Goal: Information Seeking & Learning: Learn about a topic

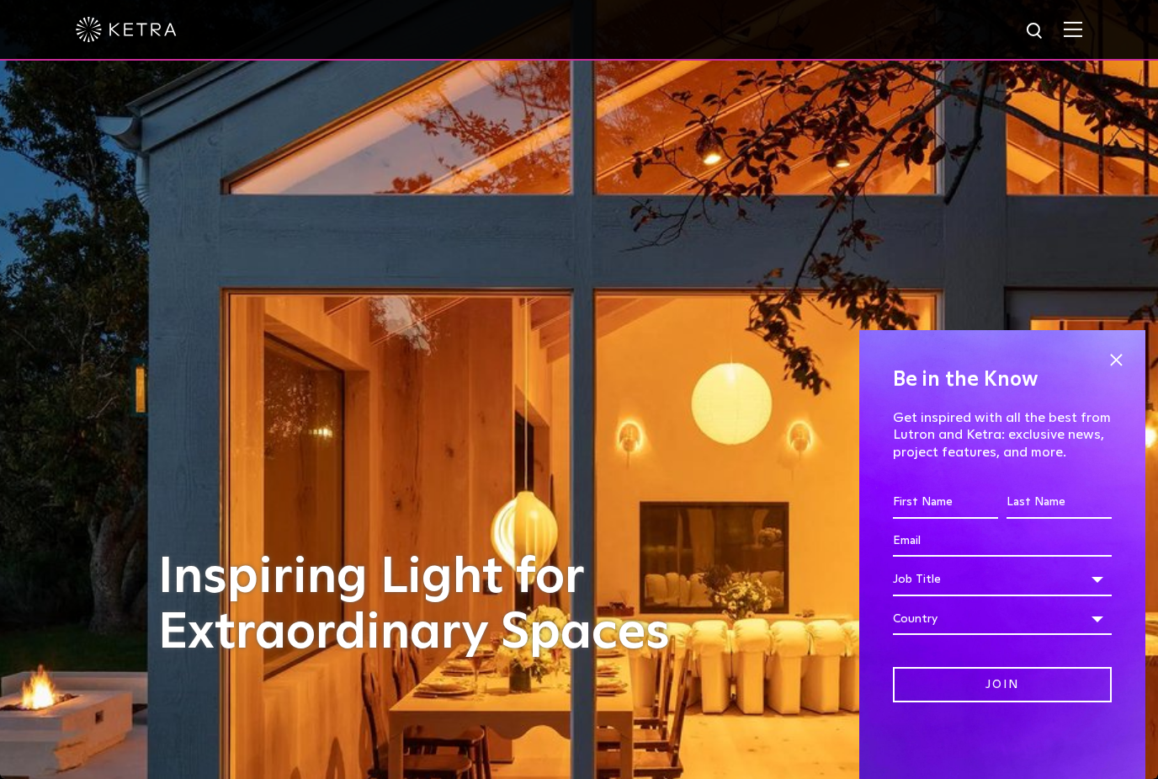
click at [1120, 359] on span at bounding box center [1116, 359] width 25 height 25
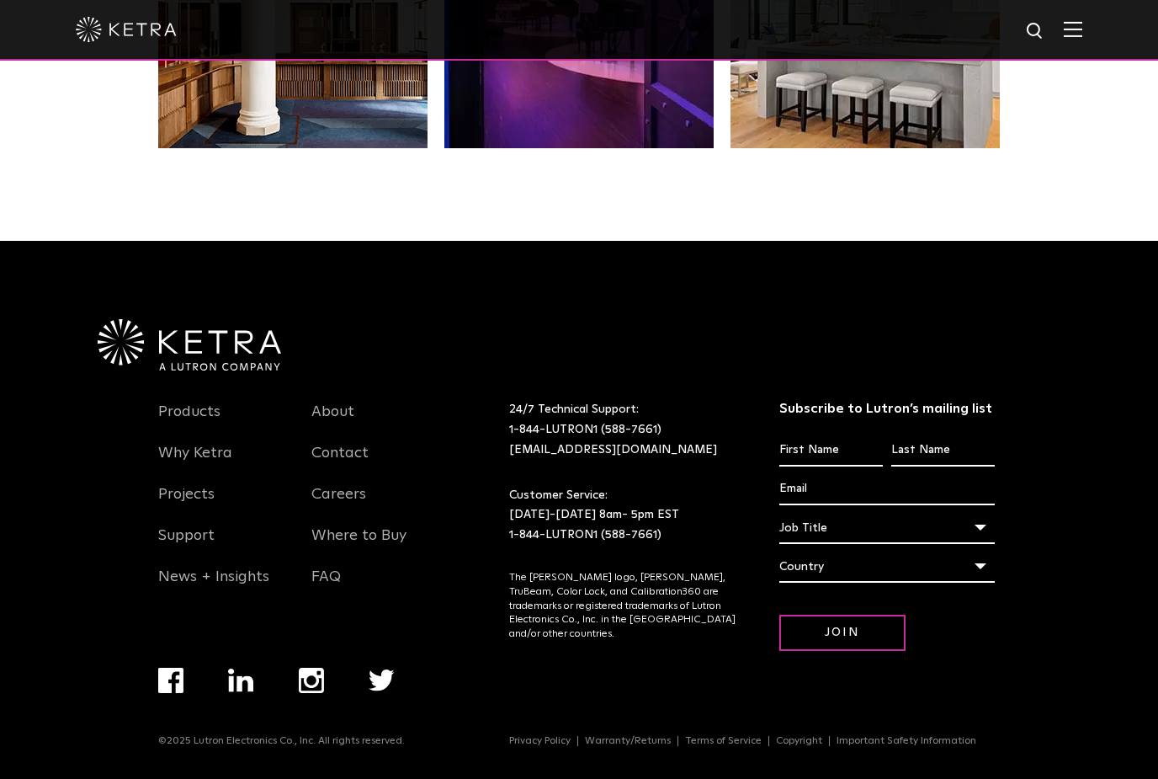
scroll to position [3591, 0]
click at [1076, 35] on img at bounding box center [1073, 29] width 19 height 16
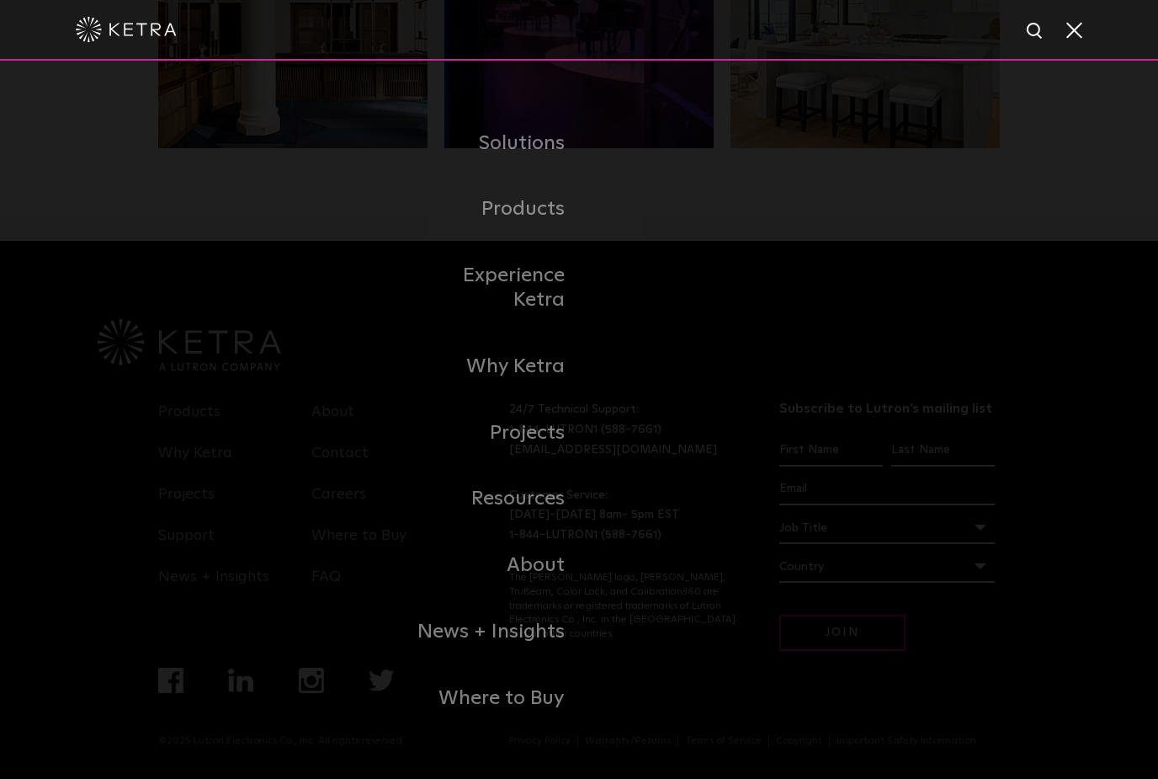
click at [0, 0] on link "Commercial Products" at bounding box center [0, 0] width 0 height 0
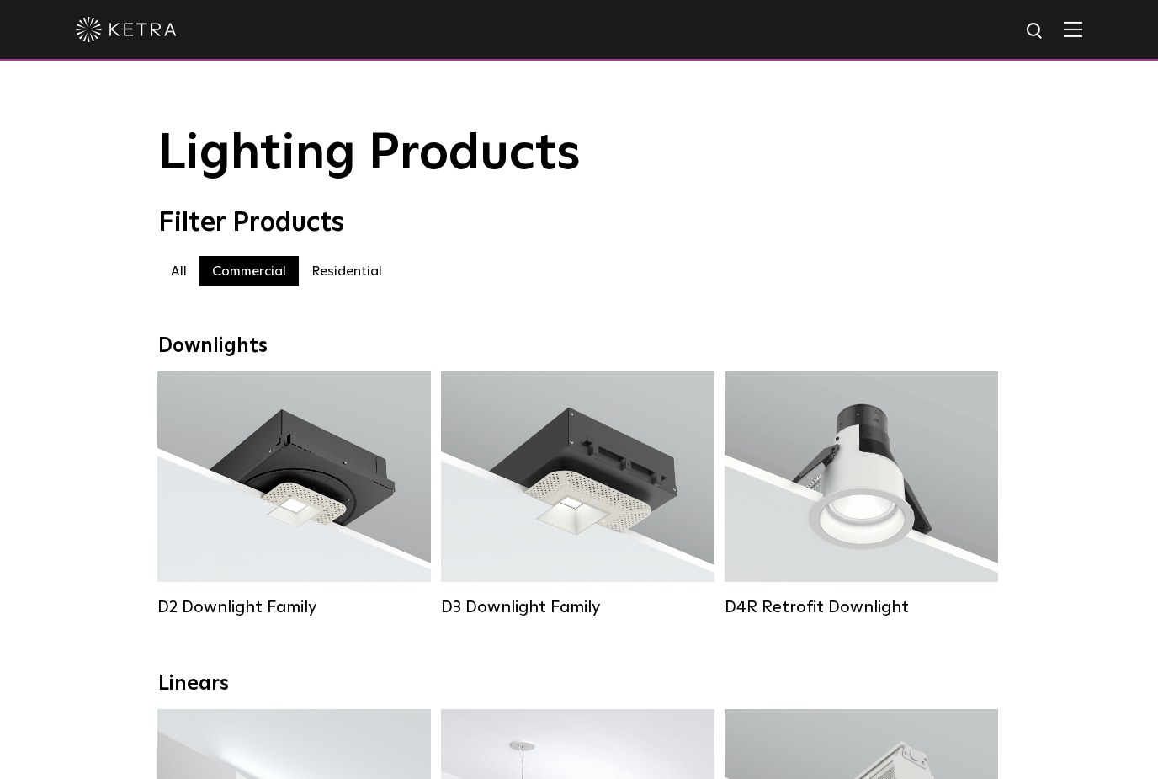
click at [353, 265] on label "Residential" at bounding box center [347, 271] width 96 height 30
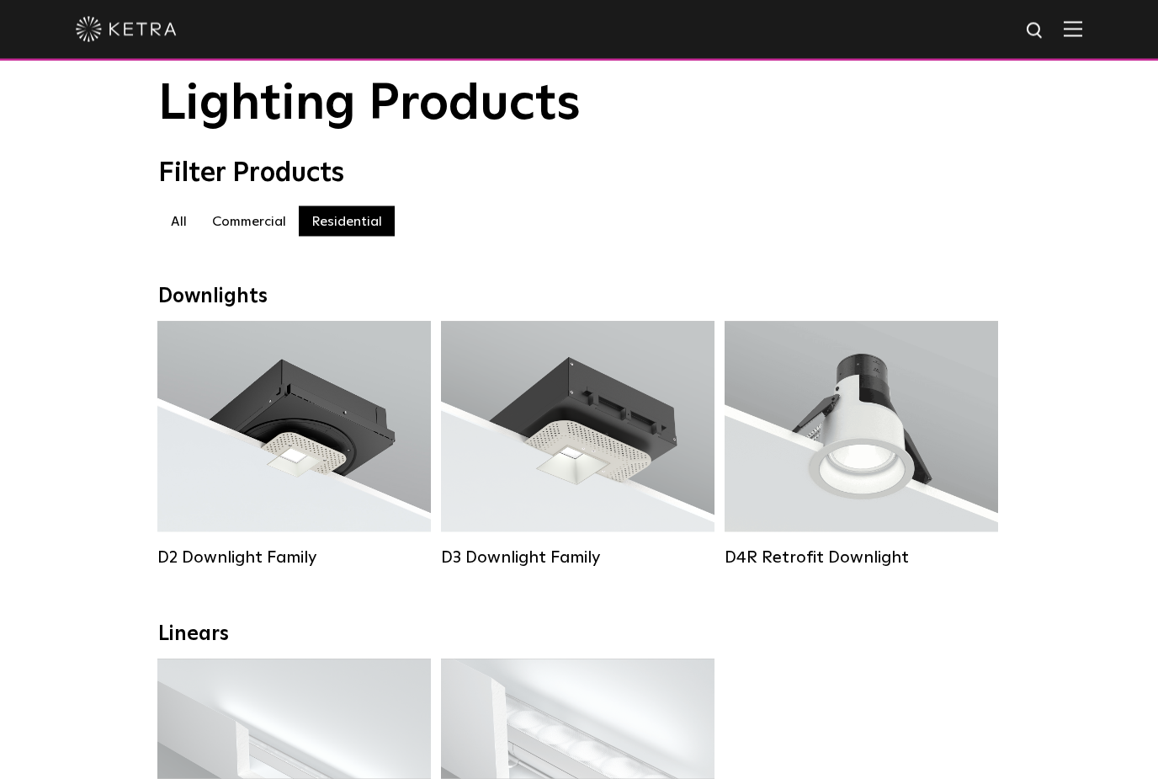
scroll to position [37, 0]
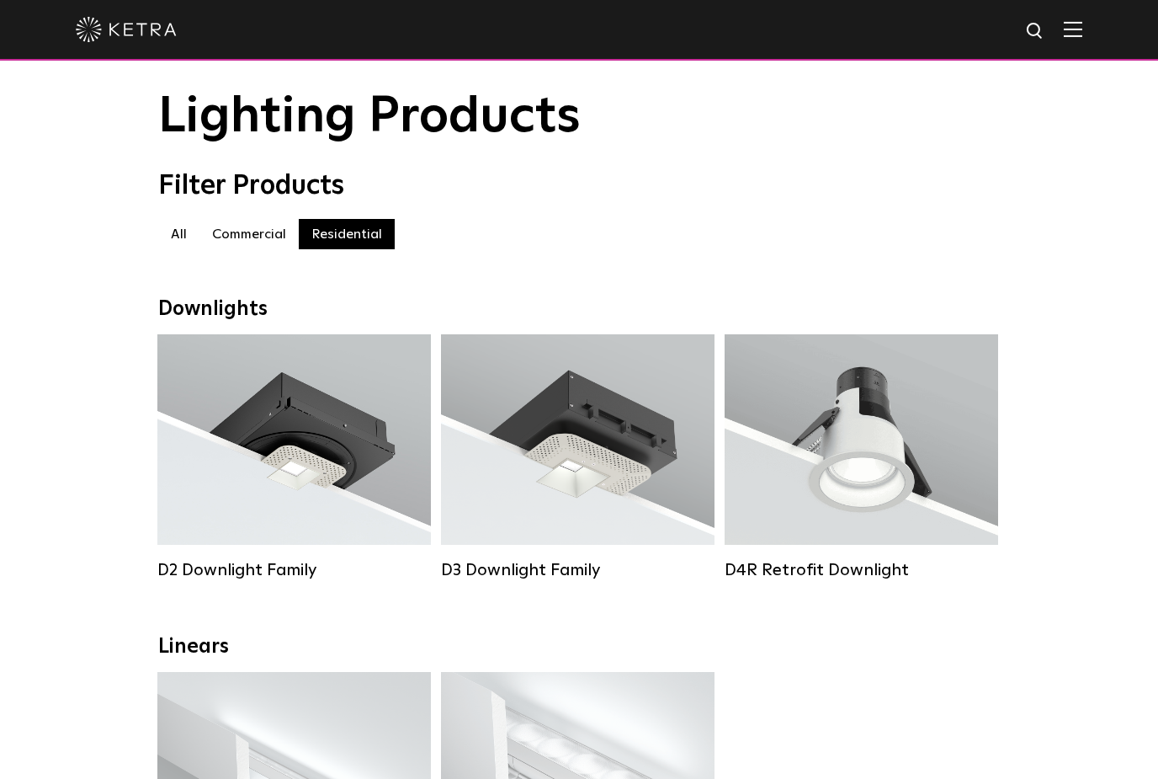
click at [257, 234] on label "Commercial" at bounding box center [249, 234] width 99 height 30
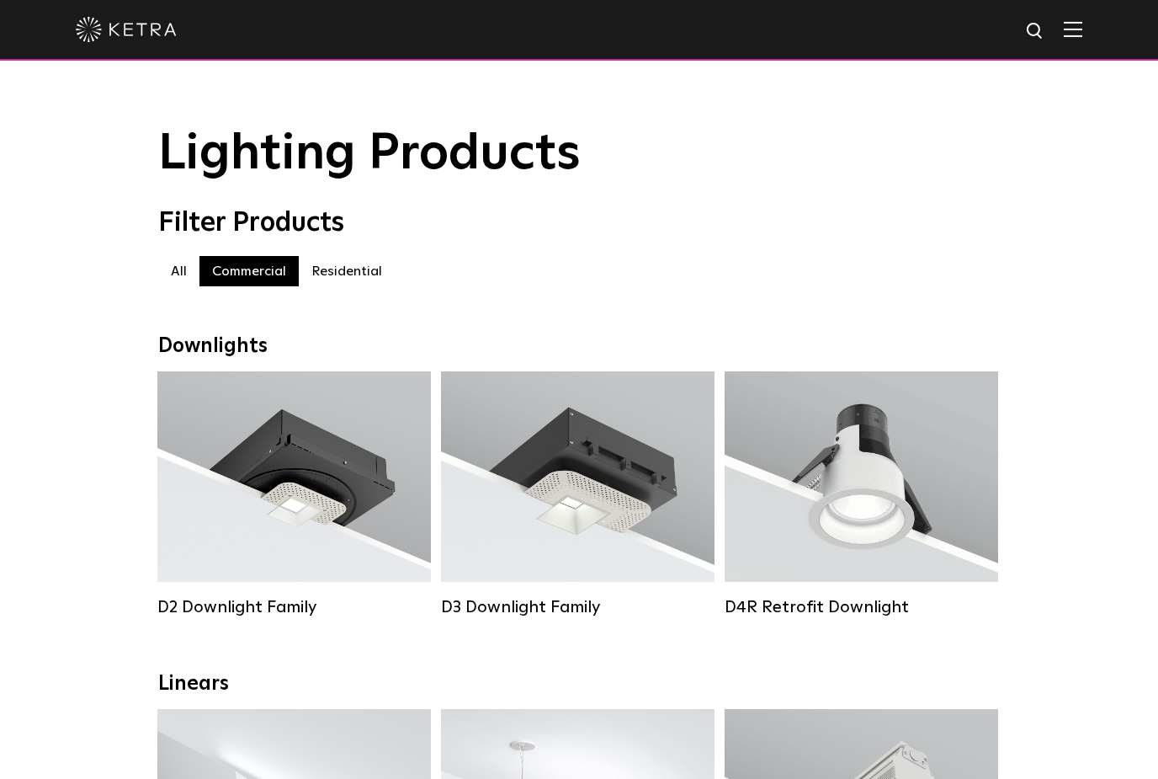
click at [340, 266] on label "Residential" at bounding box center [347, 271] width 96 height 30
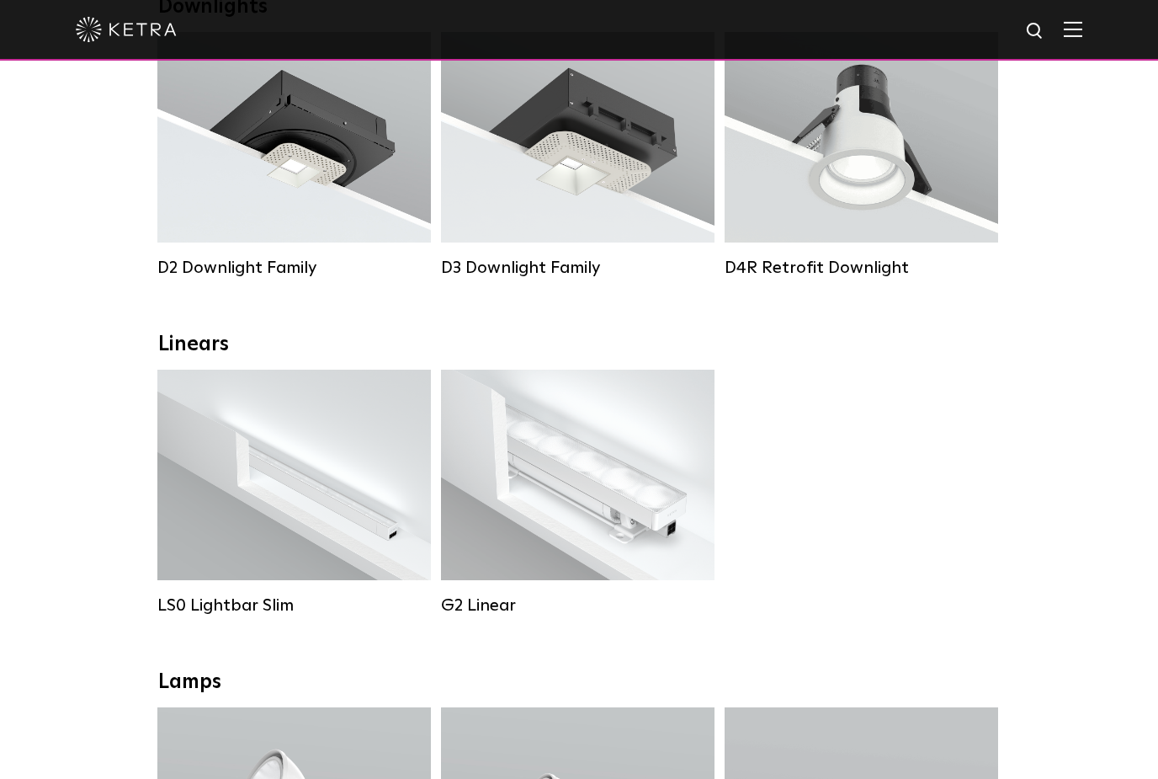
scroll to position [338, 0]
click at [610, 492] on div "Lumen Output: 400 / 700 / 1000 Colors: White Beam Angles: Flood / Graze / Narro…" at bounding box center [577, 476] width 223 height 148
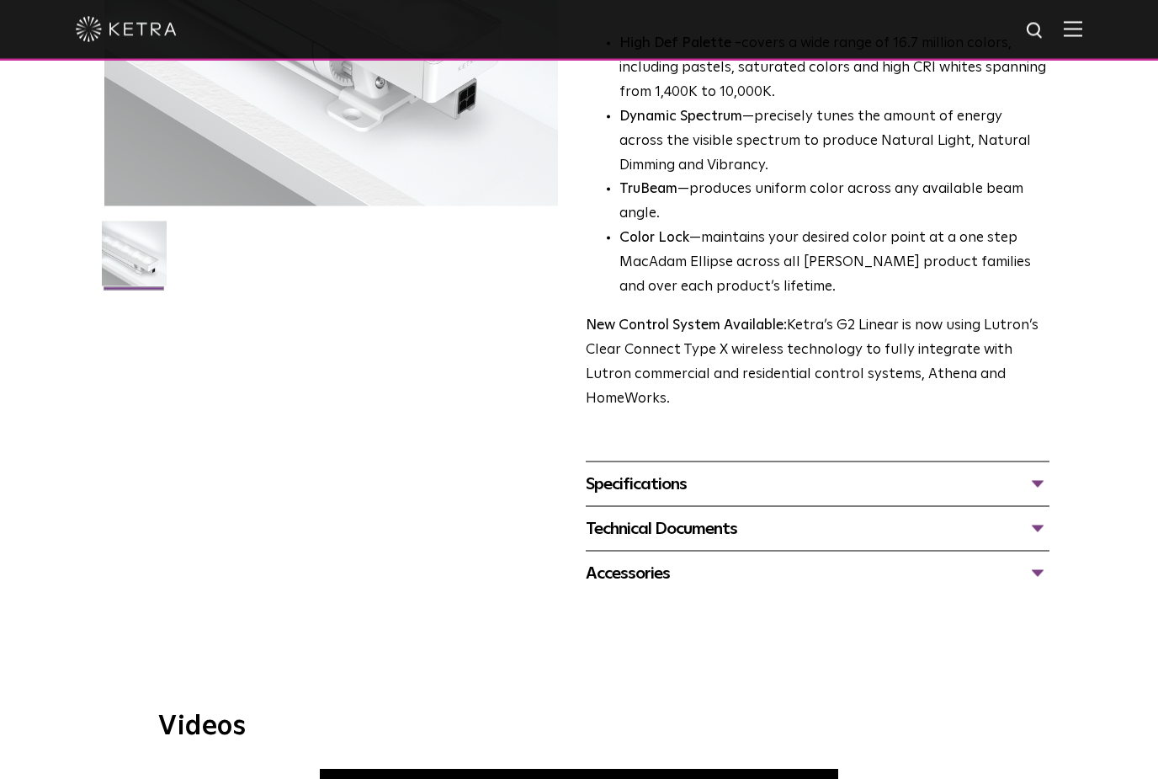
click at [1045, 471] on div "Specifications" at bounding box center [818, 484] width 464 height 27
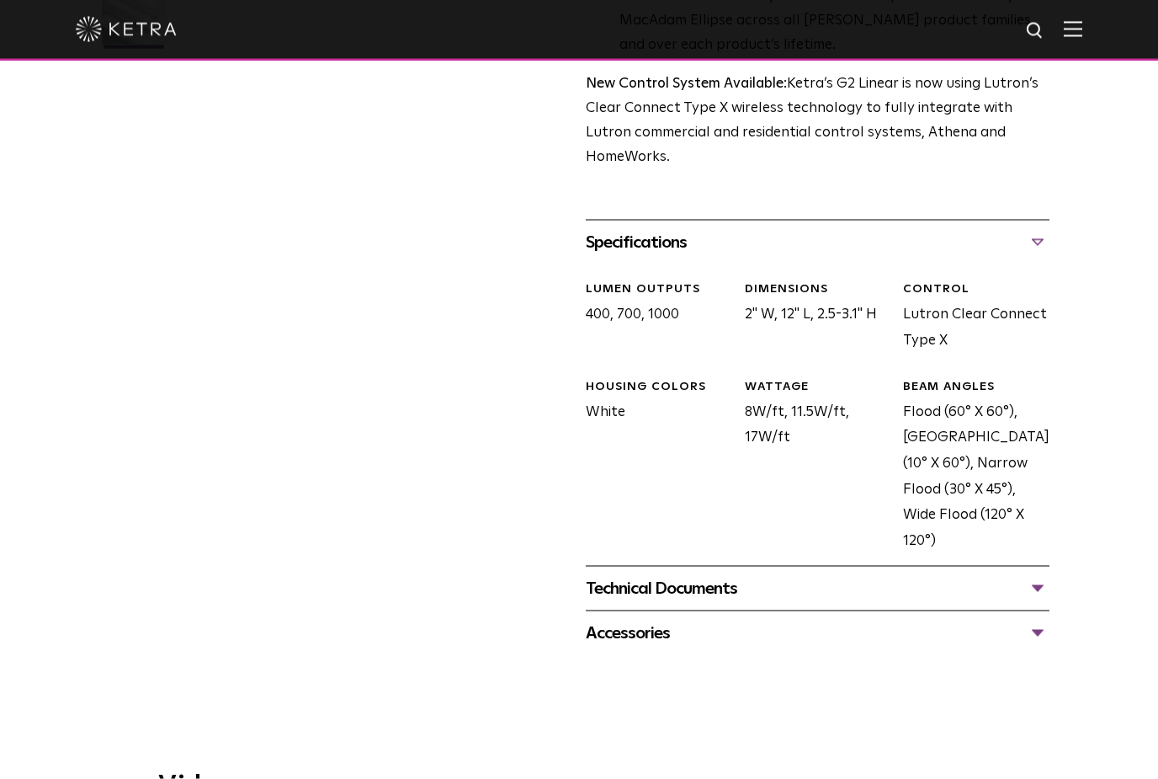
scroll to position [615, 0]
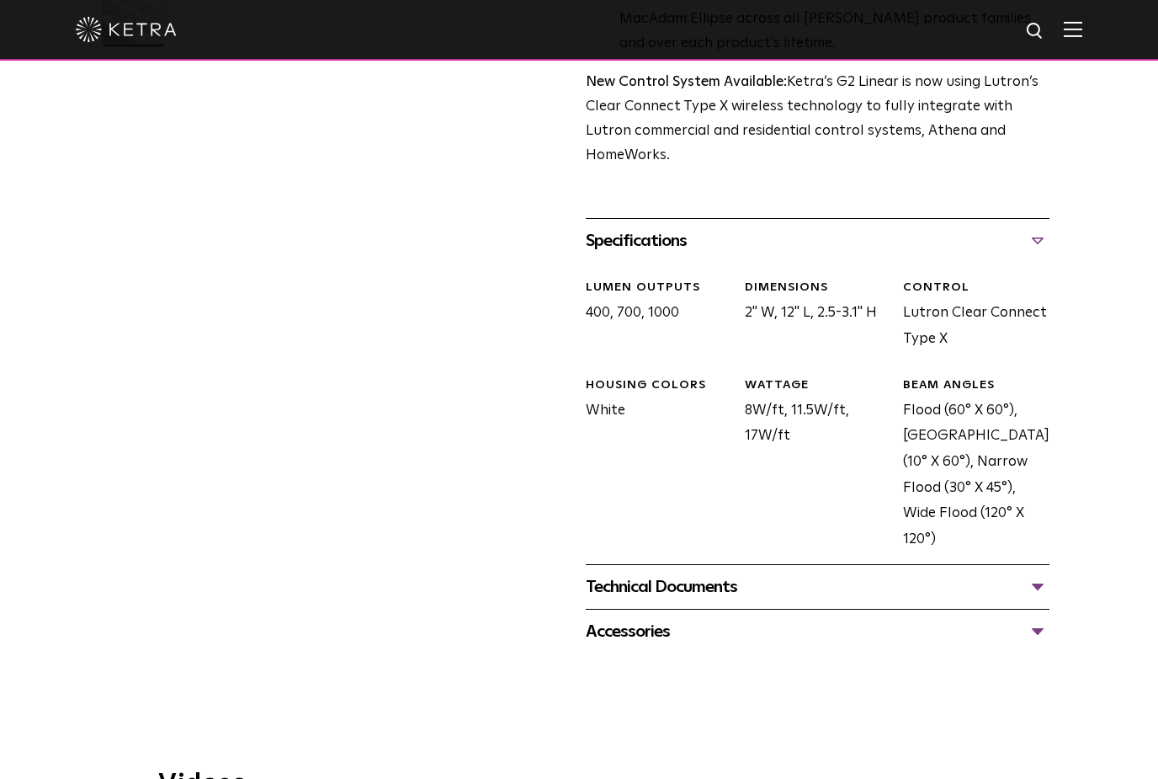
click at [1033, 573] on div "Technical Documents" at bounding box center [818, 586] width 464 height 27
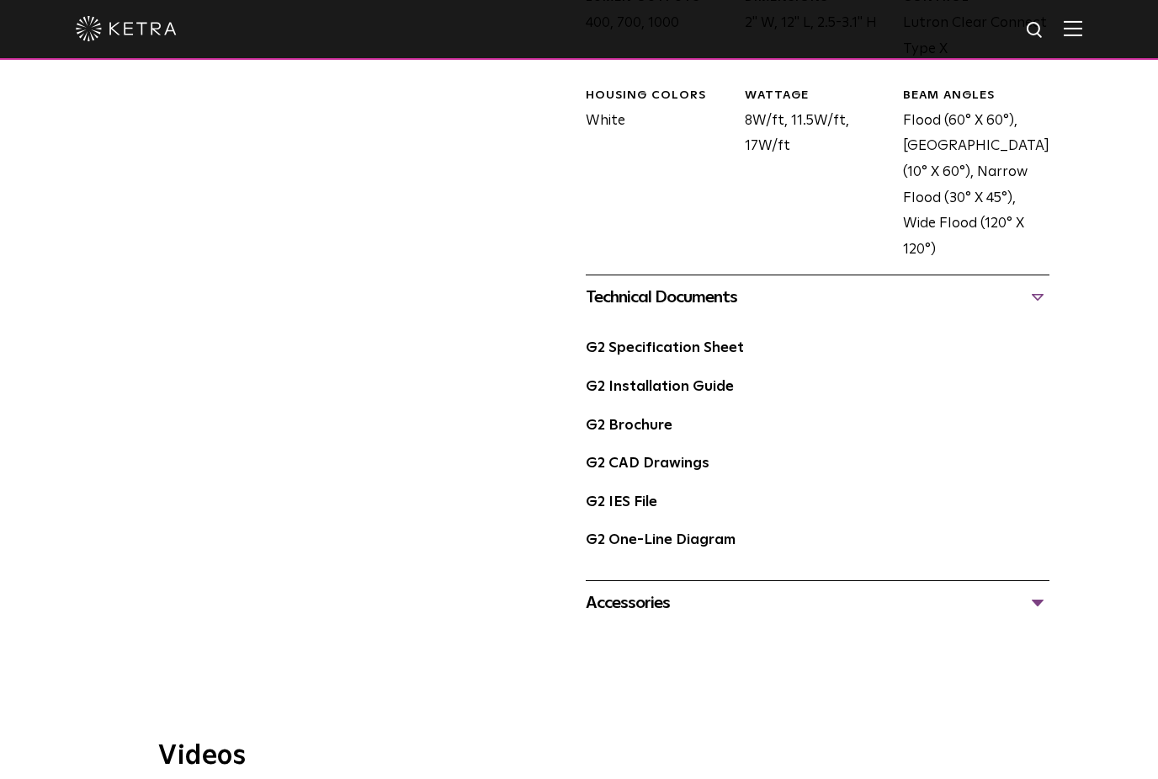
scroll to position [904, 0]
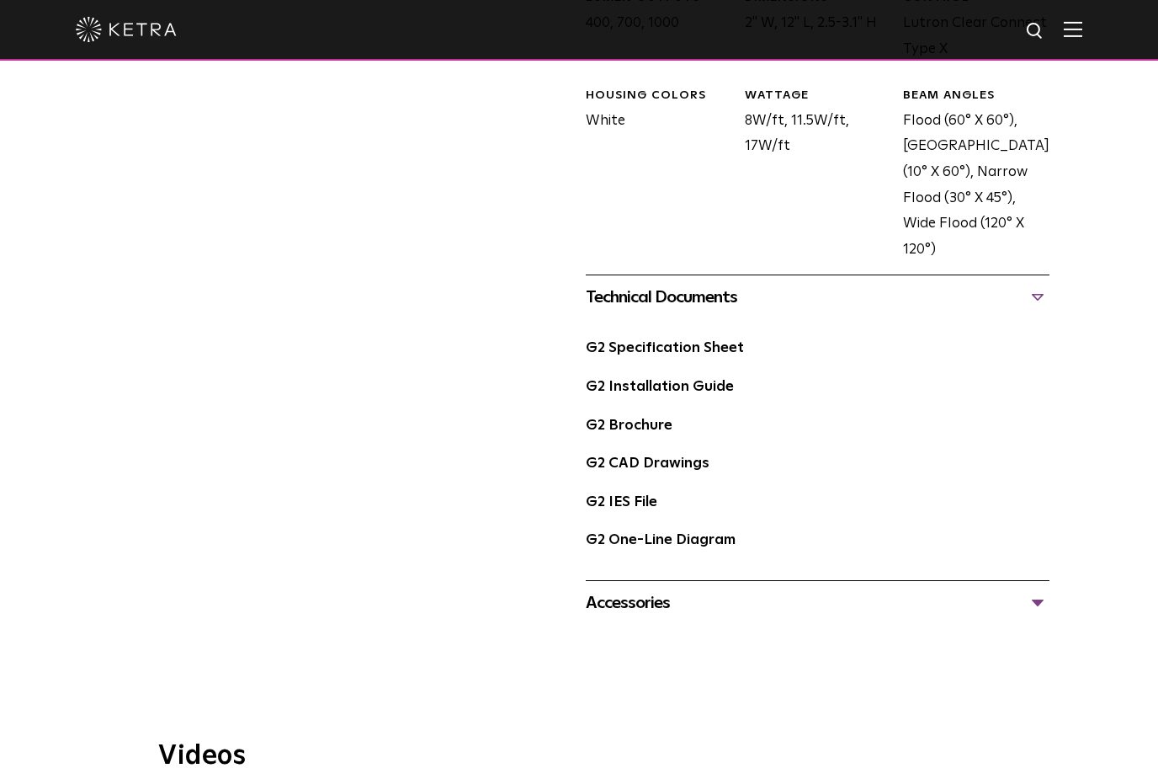
click at [714, 341] on link "G2 Specification Sheet" at bounding box center [665, 348] width 158 height 14
